Goal: Navigation & Orientation: Find specific page/section

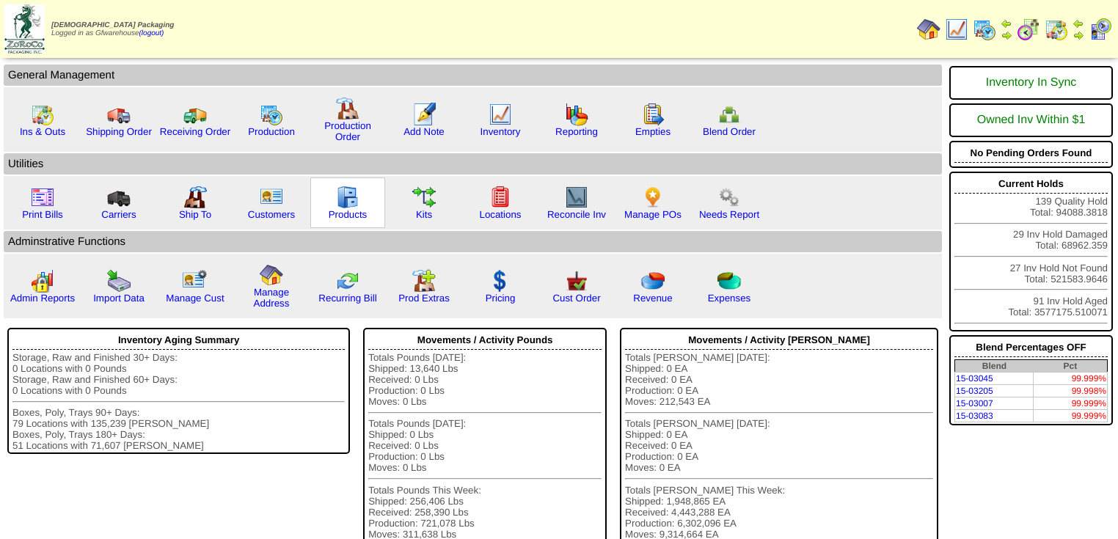
click at [359, 202] on div "Products" at bounding box center [347, 202] width 75 height 51
click at [350, 213] on link "Products" at bounding box center [348, 214] width 39 height 11
click at [345, 211] on link "Products" at bounding box center [348, 214] width 39 height 11
click at [39, 120] on img at bounding box center [42, 114] width 23 height 23
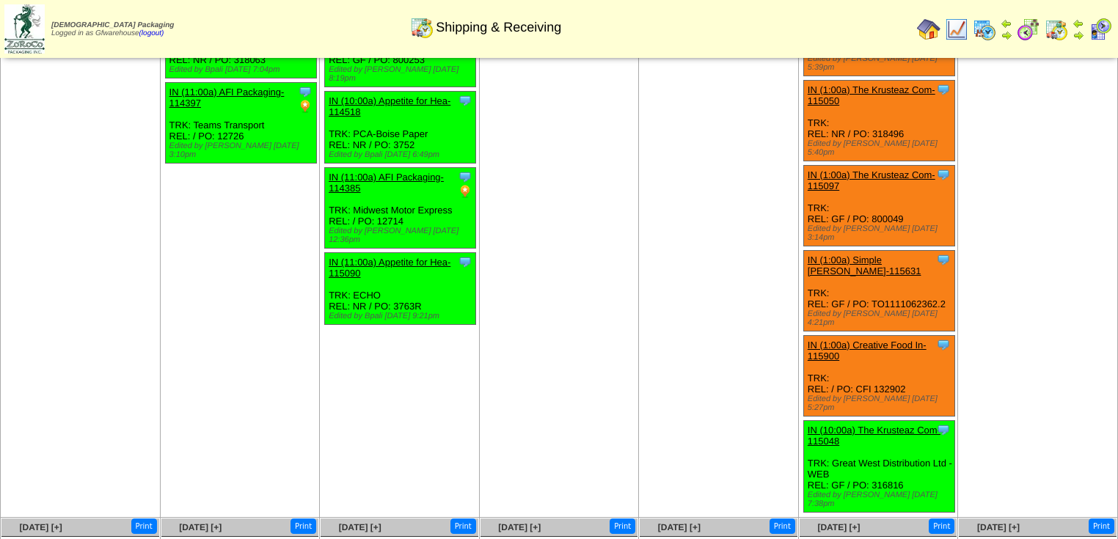
scroll to position [706, 0]
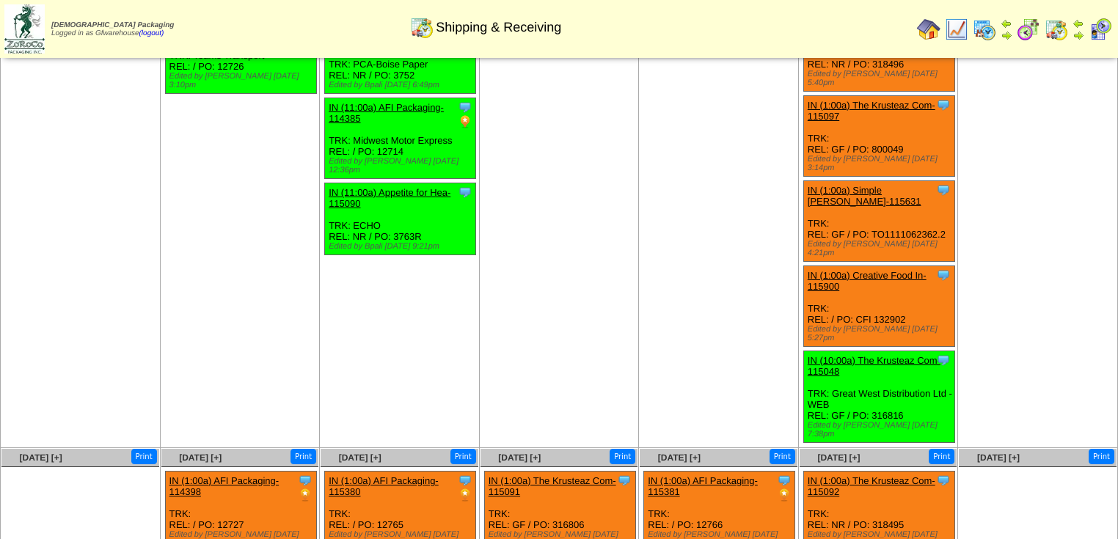
drag, startPoint x: 839, startPoint y: 32, endPoint x: 840, endPoint y: 9, distance: 22.7
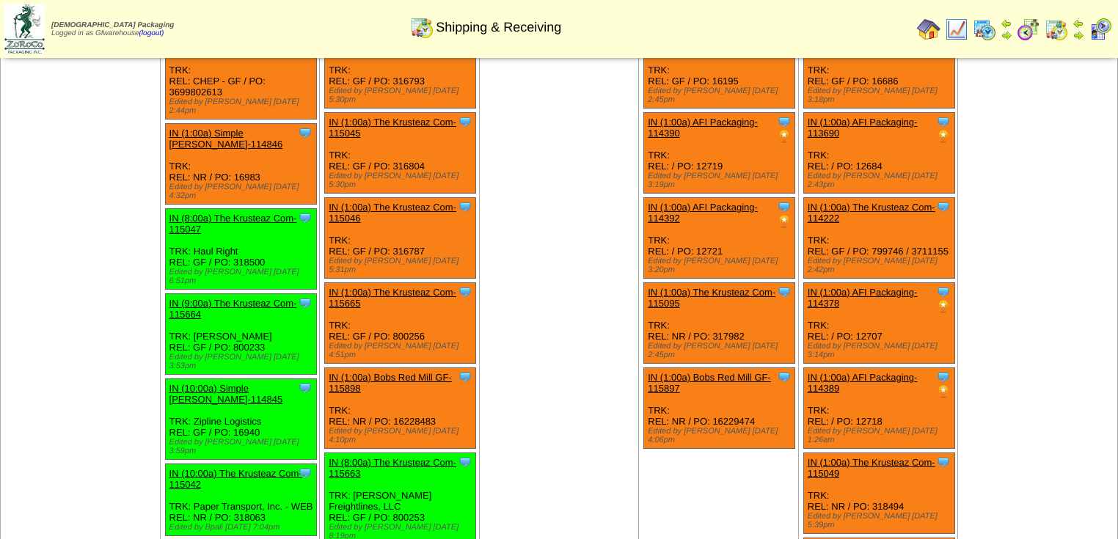
scroll to position [178, 0]
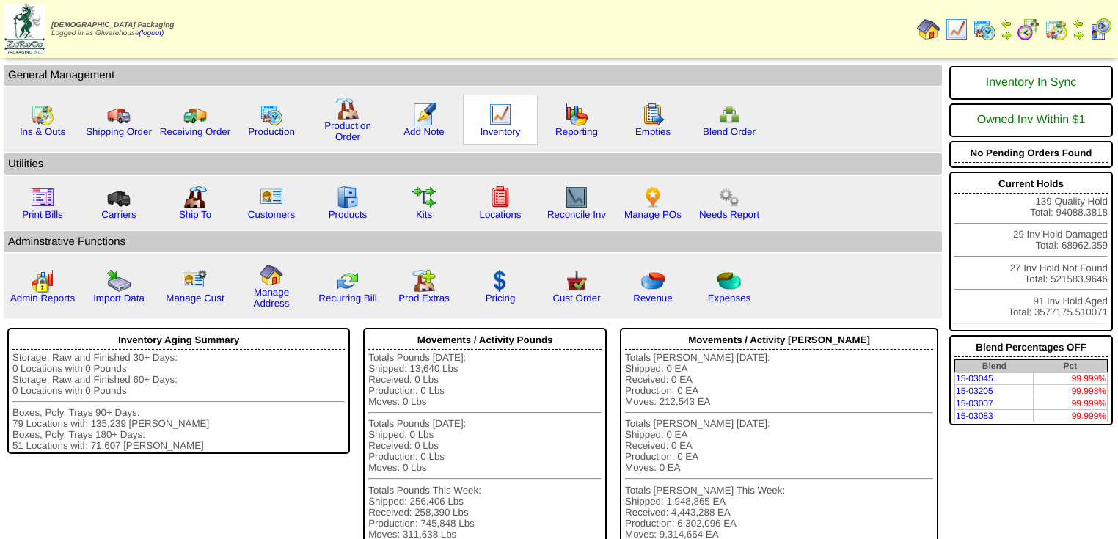
click at [507, 119] on div "Inventory" at bounding box center [500, 120] width 75 height 51
click at [494, 126] on link "Inventory" at bounding box center [500, 131] width 40 height 11
click at [496, 126] on link "Inventory" at bounding box center [500, 131] width 40 height 11
